Goal: Task Accomplishment & Management: Use online tool/utility

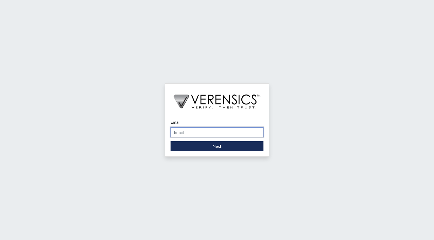
click at [196, 130] on input "Email" at bounding box center [216, 132] width 93 height 10
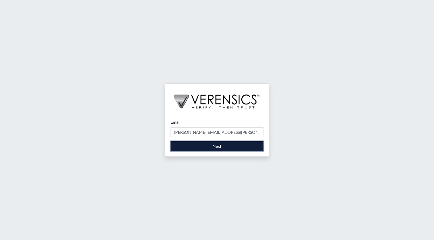
click at [201, 148] on button "Next" at bounding box center [216, 146] width 93 height 10
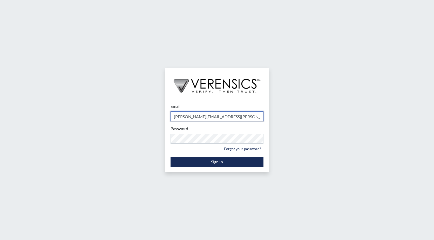
type input "[PERSON_NAME][EMAIL_ADDRESS][PERSON_NAME][DOMAIN_NAME]"
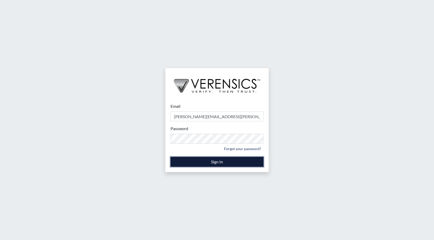
click at [216, 159] on button "Sign In" at bounding box center [216, 162] width 93 height 10
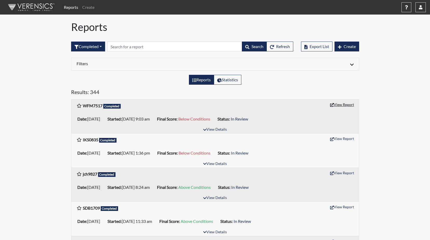
click at [342, 104] on button "View Report" at bounding box center [342, 104] width 29 height 8
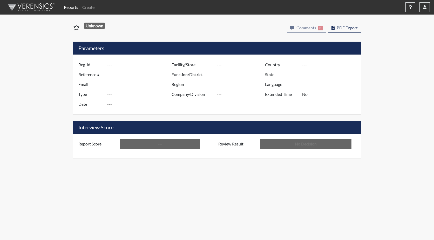
type input "WFM7517"
type input "51278"
type input "---"
type input "Corrections Pre-Employment"
type input "[DATE]"
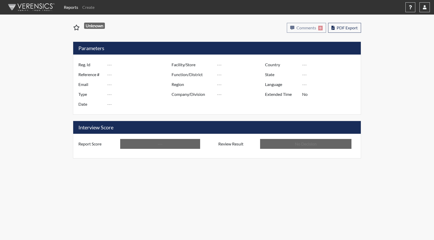
type input "GD&CP SMU*+"
type input "[GEOGRAPHIC_DATA]"
type input "[US_STATE]"
type input "English"
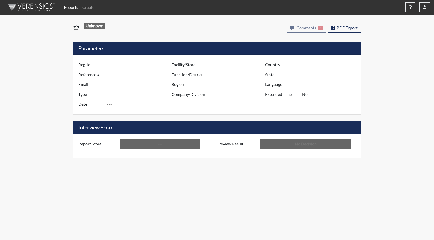
type input "Below Conditions"
type input "In Review"
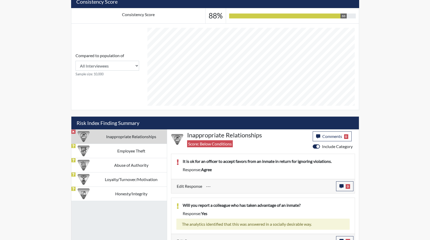
scroll to position [206, 0]
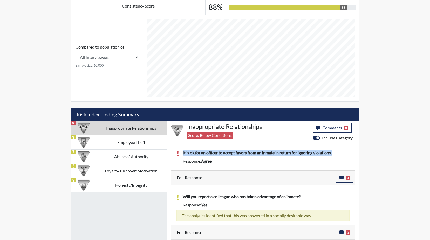
drag, startPoint x: 337, startPoint y: 153, endPoint x: 181, endPoint y: 153, distance: 155.7
click at [181, 153] on div "It is ok for an officer to accept favors from an inmate in return for ignoring …" at bounding box center [266, 153] width 175 height 8
drag, startPoint x: 181, startPoint y: 153, endPoint x: 208, endPoint y: 154, distance: 27.0
copy p "It is ok for an officer to accept favors from an inmate in return for ignoring …"
click at [343, 177] on icon "button" at bounding box center [341, 177] width 4 height 4
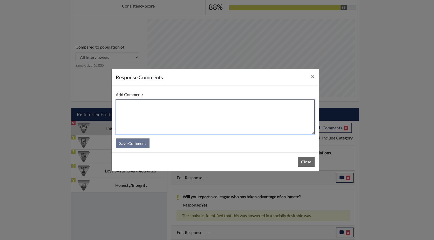
paste textarea "It is ok for an officer to accept favors from an inmate in return for ignoring …"
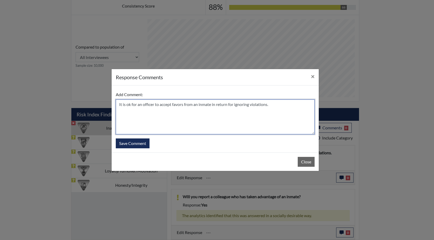
click at [119, 105] on textarea "It is ok for an officer to accept favors from an inmate in return for ignoring …" at bounding box center [215, 116] width 199 height 35
click at [196, 105] on textarea "He answered this too quickly, He states It is ok for an officer to accept favor…" at bounding box center [215, 116] width 199 height 35
type textarea "He answered this too quickly, He states It is NOT ok for an officer to accept f…"
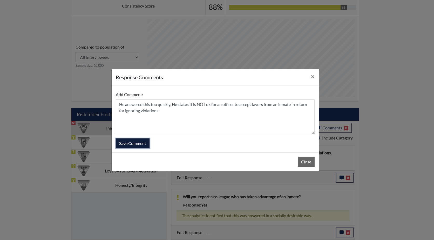
click at [135, 142] on button "Save Comment" at bounding box center [133, 143] width 34 height 10
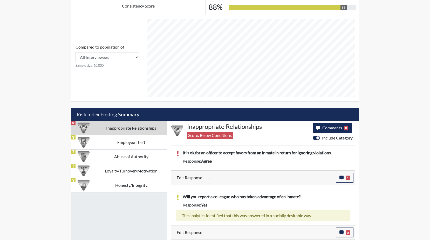
scroll to position [86, 216]
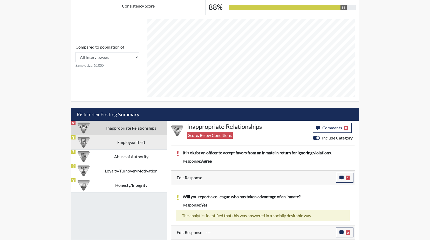
click at [124, 145] on td "Employee Theft" at bounding box center [131, 142] width 71 height 14
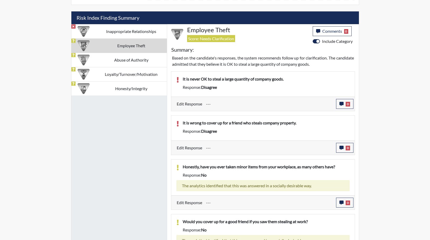
scroll to position [328, 0]
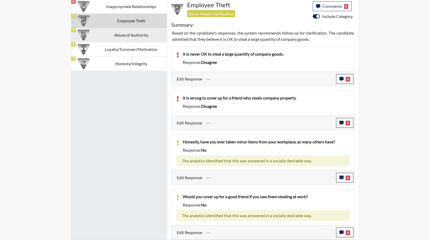
click at [126, 35] on td "Abuse of Authority" at bounding box center [131, 35] width 71 height 14
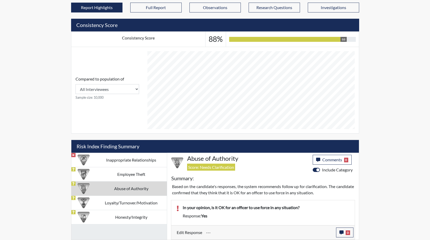
scroll to position [174, 0]
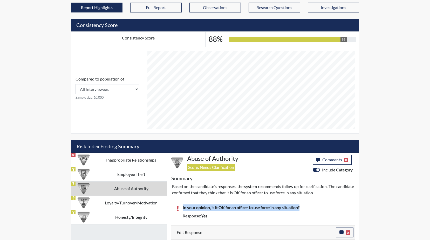
drag, startPoint x: 303, startPoint y: 207, endPoint x: 179, endPoint y: 207, distance: 124.0
click at [179, 207] on div "In your opinion, is it OK for an officer to use force in any situation?" at bounding box center [266, 208] width 175 height 8
drag, startPoint x: 179, startPoint y: 207, endPoint x: 207, endPoint y: 207, distance: 27.8
copy p "In your opinion, is it OK for an officer to use force in any situation?"
click at [342, 232] on icon "button" at bounding box center [341, 232] width 4 height 4
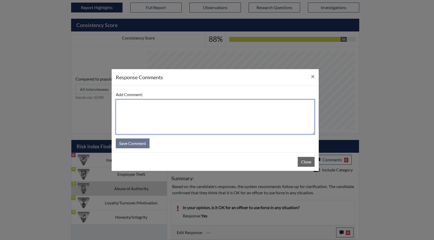
paste textarea "In your opinion, is it OK for an officer to use force in any situation?"
click at [120, 105] on textarea "In your opinion, is it OK for an officer to use force in any situation?" at bounding box center [215, 116] width 199 height 35
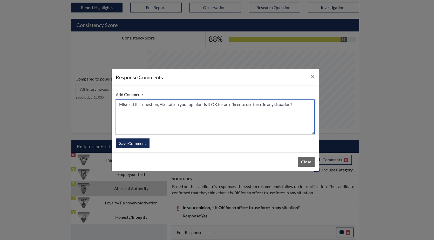
drag, startPoint x: 204, startPoint y: 105, endPoint x: 177, endPoint y: 105, distance: 27.0
click at [177, 105] on textarea "Misread this question, He statesn your opinion, is it OK for an officer to use …" at bounding box center [215, 116] width 199 height 35
drag, startPoint x: 184, startPoint y: 104, endPoint x: 178, endPoint y: 105, distance: 6.0
click at [178, 105] on textarea "Misread this question, He states is it OK for an officer to use force in any si…" at bounding box center [215, 116] width 199 height 35
click at [278, 106] on textarea "Misread this question, He states it is NOT OK for an officer to use force in an…" at bounding box center [215, 116] width 199 height 35
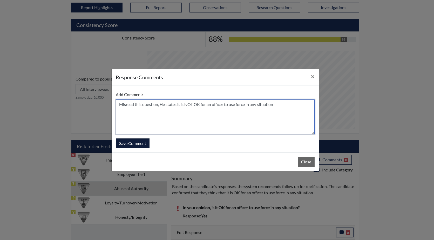
type textarea "Misread this question, He states it is NOT OK for an officer to use force in an…"
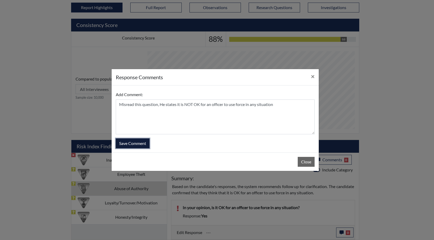
click at [132, 143] on button "Save Comment" at bounding box center [133, 143] width 34 height 10
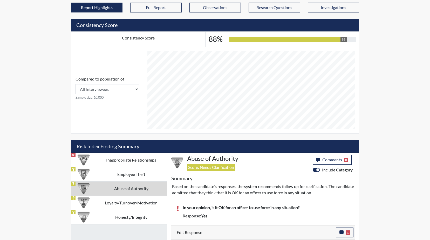
scroll to position [86, 216]
click at [119, 203] on td "Loyalty/Turnover/Motivation" at bounding box center [131, 202] width 71 height 14
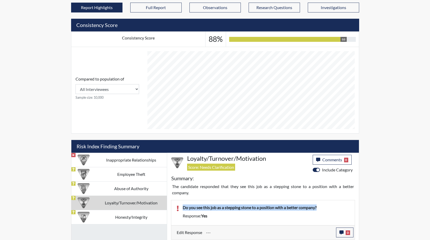
drag, startPoint x: 319, startPoint y: 207, endPoint x: 182, endPoint y: 207, distance: 137.8
click at [182, 207] on div "Do you see this job as a stepping stone to a position with a better company?" at bounding box center [266, 208] width 175 height 8
drag, startPoint x: 182, startPoint y: 207, endPoint x: 222, endPoint y: 207, distance: 40.5
copy p "Do you see this job as a stepping stone to a position with a better company?"
click at [333, 204] on p "Do you see this job as a stepping stone to a position with a better company?" at bounding box center [266, 207] width 167 height 6
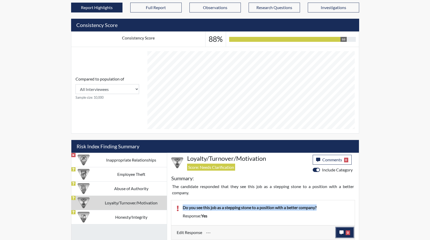
click at [341, 231] on icon "button" at bounding box center [341, 232] width 4 height 4
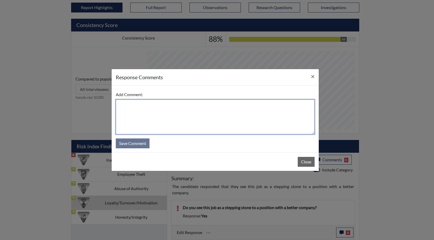
paste textarea "Do you see this job as a stepping stone to a position with a better company?"
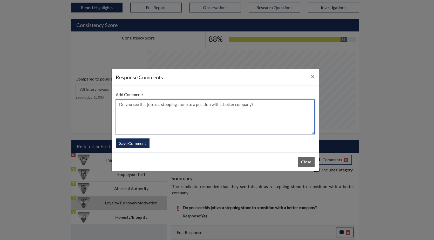
click at [118, 105] on textarea "Do you see this job as a stepping stone to a position with a better company?" at bounding box center [215, 116] width 199 height 35
drag, startPoint x: 177, startPoint y: 105, endPoint x: 138, endPoint y: 103, distance: 39.5
click at [138, 103] on textarea "Hestates Do you see this job as a stepping stone to a position with a better co…" at bounding box center [215, 116] width 199 height 35
drag, startPoint x: 262, startPoint y: 105, endPoint x: 205, endPoint y: 102, distance: 56.4
click at [205, 102] on textarea "Hestates he sees this comny stepping stone to a position with a better company?" at bounding box center [215, 116] width 199 height 35
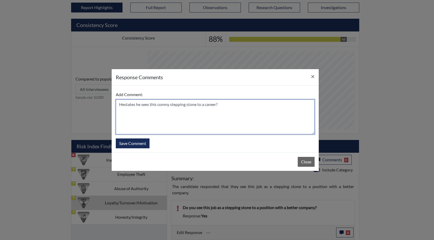
click at [222, 104] on textarea "Hestates he sees this comny stepping stone to a career?" at bounding box center [215, 116] width 199 height 35
click at [152, 112] on textarea "Hestates he sees this comny stepping stone to a career with GDC" at bounding box center [215, 116] width 199 height 35
type textarea "He states he sees this as a stepping stone to a career with GDC"
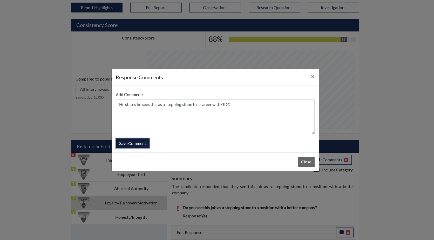
click at [138, 143] on button "Save Comment" at bounding box center [133, 143] width 34 height 10
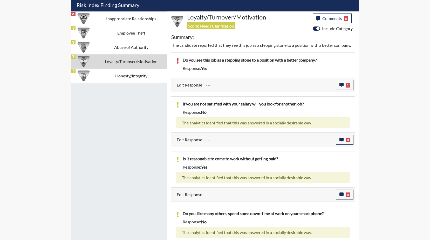
scroll to position [332, 0]
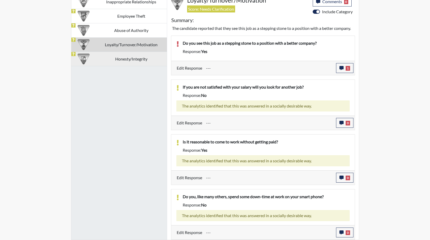
click at [132, 58] on td "Honesty/Integrity" at bounding box center [131, 59] width 71 height 14
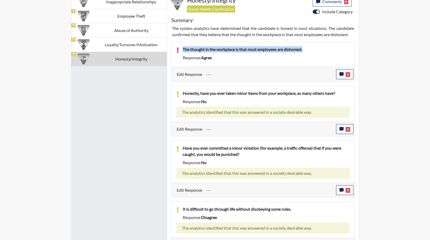
drag, startPoint x: 308, startPoint y: 50, endPoint x: 182, endPoint y: 50, distance: 126.1
click at [182, 50] on div "The thought in the workplace is that most employees are dishonest." at bounding box center [266, 50] width 175 height 8
drag, startPoint x: 182, startPoint y: 50, endPoint x: 202, endPoint y: 50, distance: 19.7
copy p "The thought in the workplace is that most employees are dishonest."
click at [340, 77] on button "0" at bounding box center [344, 74] width 17 height 10
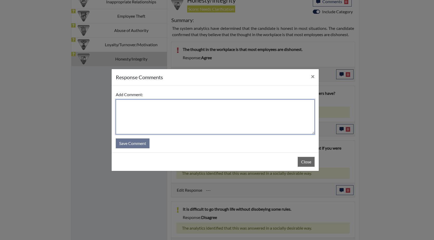
paste textarea "The thought in the workplace is that most employees are dishonest."
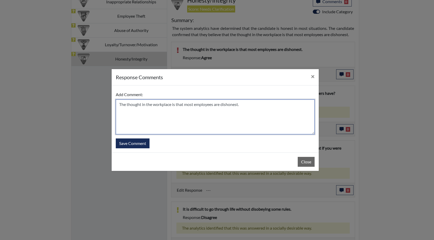
click at [118, 104] on textarea "The thought in the workplace is that most employees are dishonest." at bounding box center [215, 116] width 199 height 35
drag, startPoint x: 245, startPoint y: 106, endPoint x: 181, endPoint y: 105, distance: 64.3
click at [181, 105] on textarea "He misread this question, he feels The thought in the workplace is that most em…" at bounding box center [215, 116] width 199 height 35
drag, startPoint x: 239, startPoint y: 103, endPoint x: 218, endPoint y: 104, distance: 20.5
click at [218, 104] on textarea "He misread this question, he feels most employees are dishonest." at bounding box center [215, 116] width 199 height 35
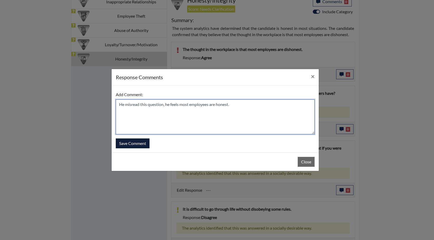
type textarea "He misread this question, he feels most employees are honest."
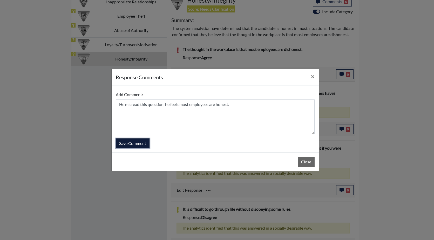
click at [129, 143] on button "Save Comment" at bounding box center [133, 143] width 34 height 10
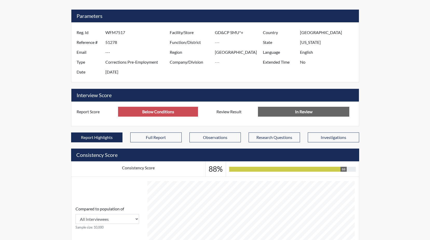
scroll to position [42, 0]
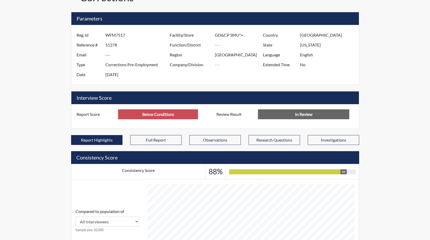
drag, startPoint x: 132, startPoint y: 36, endPoint x: 105, endPoint y: 35, distance: 26.7
click at [105, 35] on div "Reg. Id WFM7517" at bounding box center [122, 35] width 98 height 10
drag, startPoint x: 105, startPoint y: 35, endPoint x: 115, endPoint y: 35, distance: 10.4
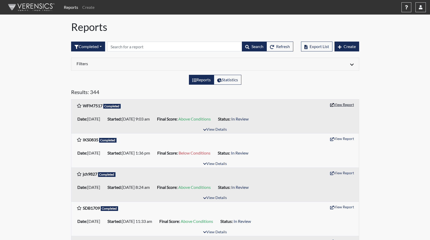
click at [342, 106] on button "View Report" at bounding box center [342, 104] width 29 height 8
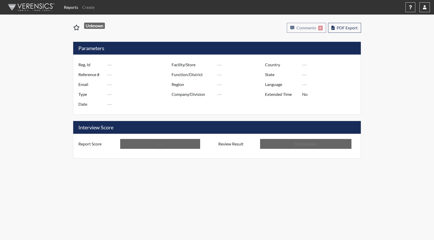
type input "WFM7517"
type input "51278"
type input "---"
type input "Corrections Pre-Employment"
type input "[DATE]"
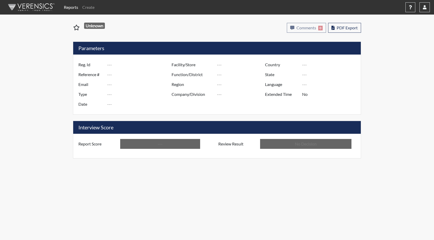
type input "GD&CP SMU*+"
type input "[GEOGRAPHIC_DATA]"
type input "[US_STATE]"
type input "English"
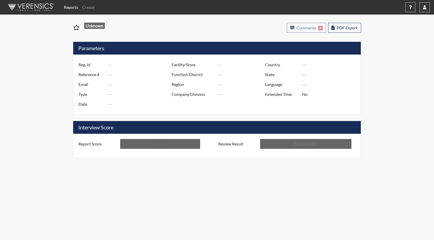
type input "Above Conditions"
type input "In Review"
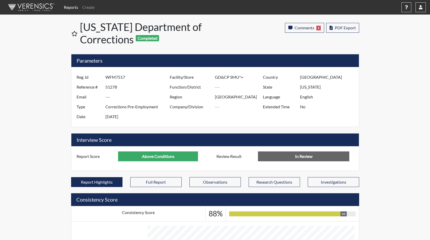
scroll to position [86, 216]
click at [341, 29] on span "PDF Export" at bounding box center [345, 27] width 21 height 5
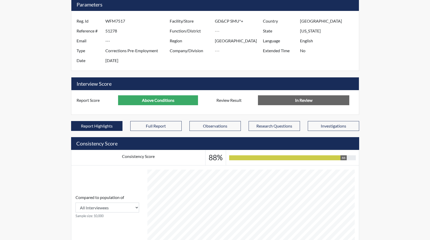
scroll to position [78, 0]
